Goal: Transaction & Acquisition: Purchase product/service

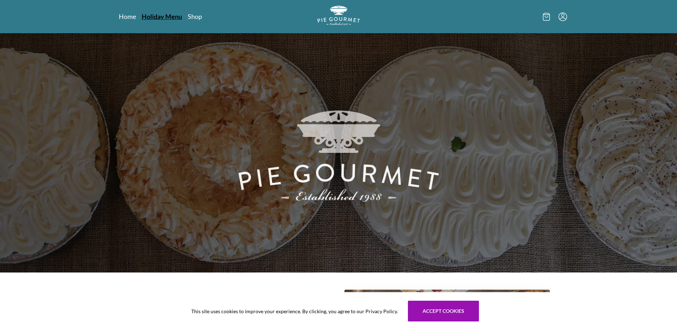
click at [157, 15] on link "Holiday Menu" at bounding box center [162, 16] width 40 height 9
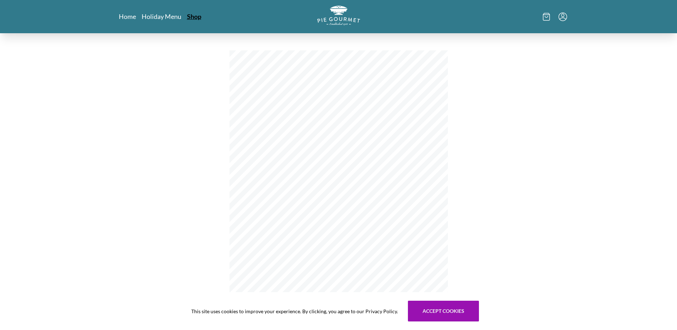
click at [189, 19] on link "Shop" at bounding box center [194, 16] width 14 height 9
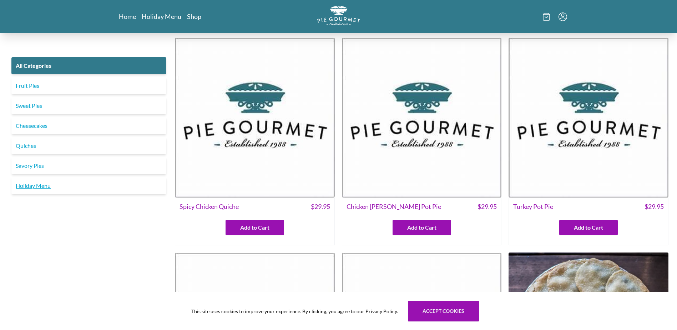
click at [36, 184] on link "Holiday Menu" at bounding box center [88, 185] width 155 height 17
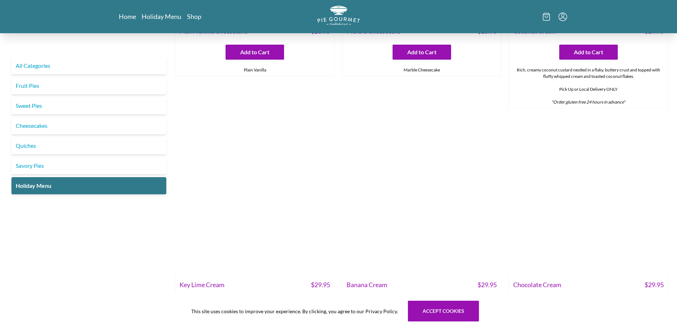
scroll to position [464, 0]
